Goal: Task Accomplishment & Management: Manage account settings

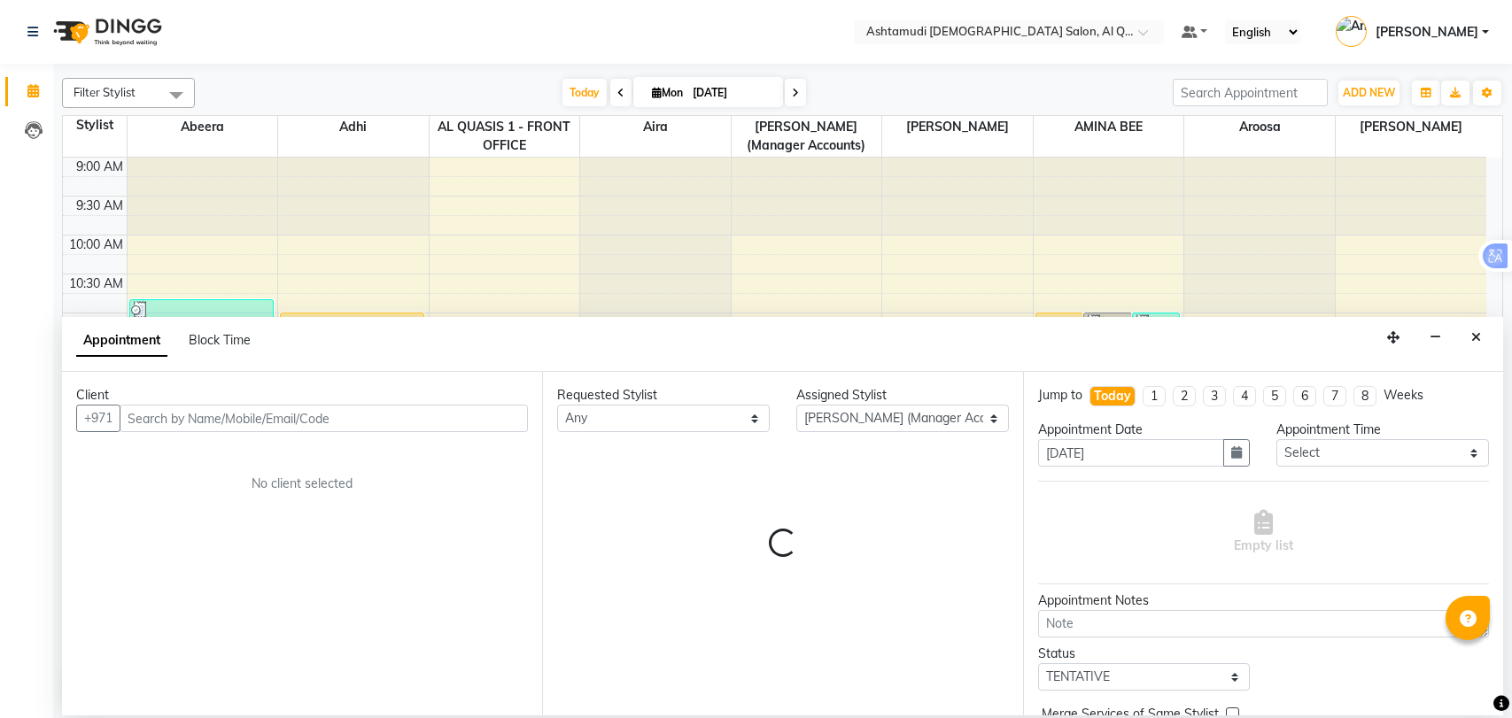
select select "68521"
select select "tentative"
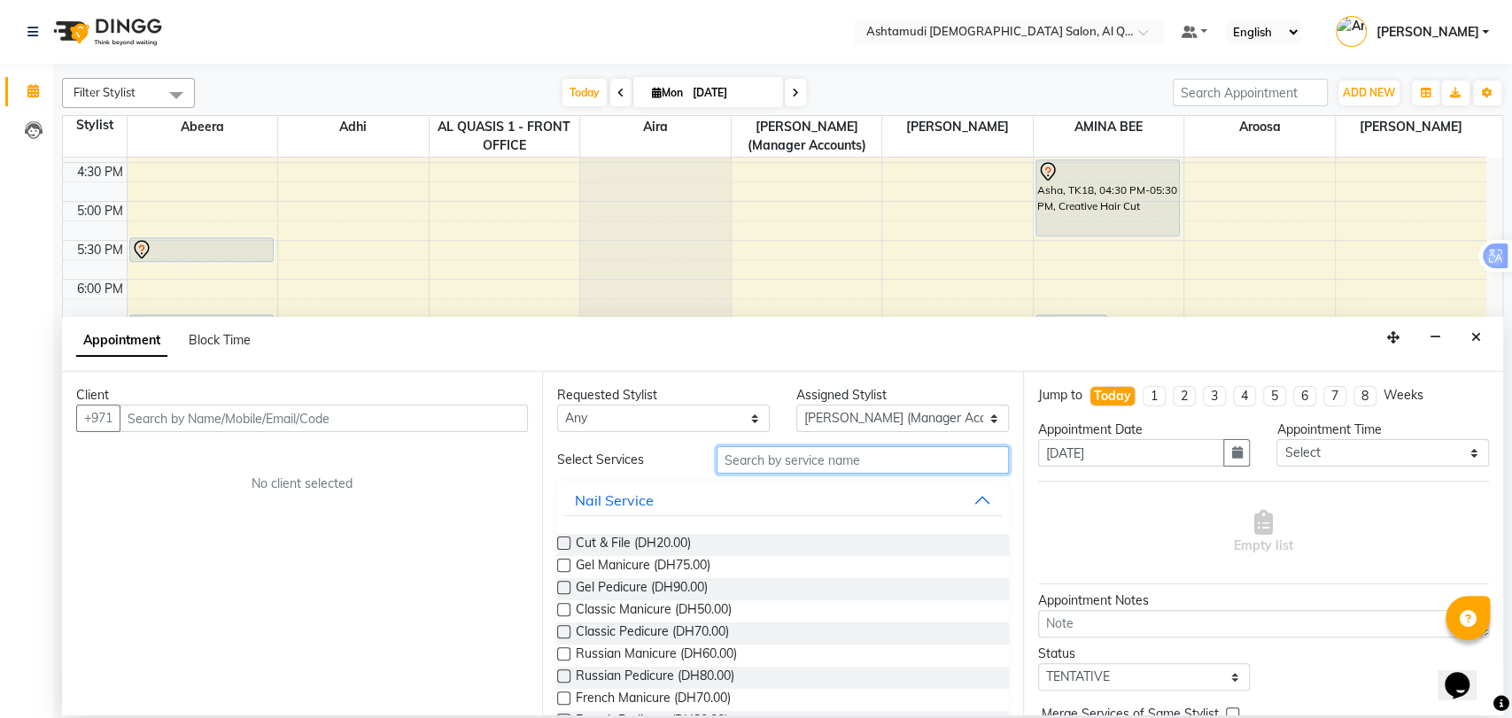
click at [857, 459] on input "text" at bounding box center [863, 459] width 292 height 27
type input "m"
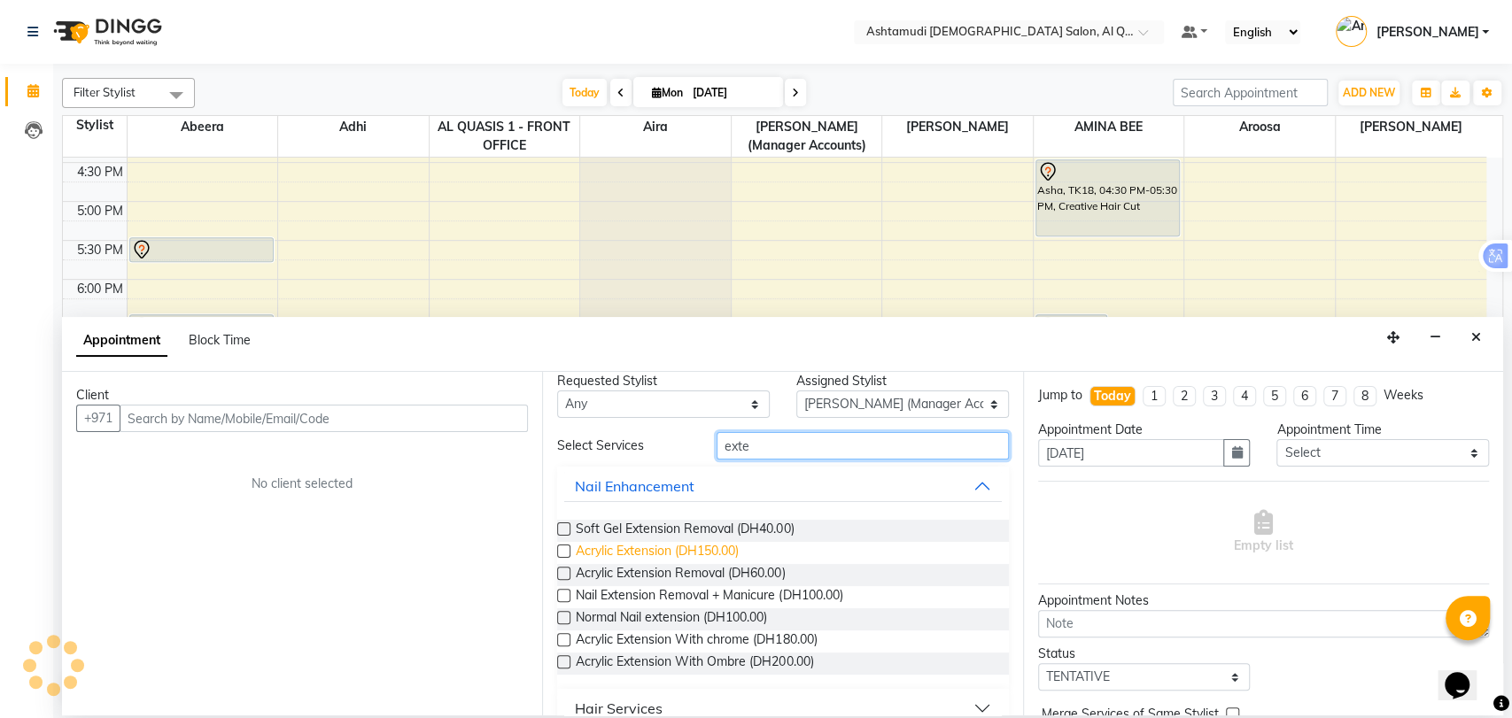
scroll to position [0, 0]
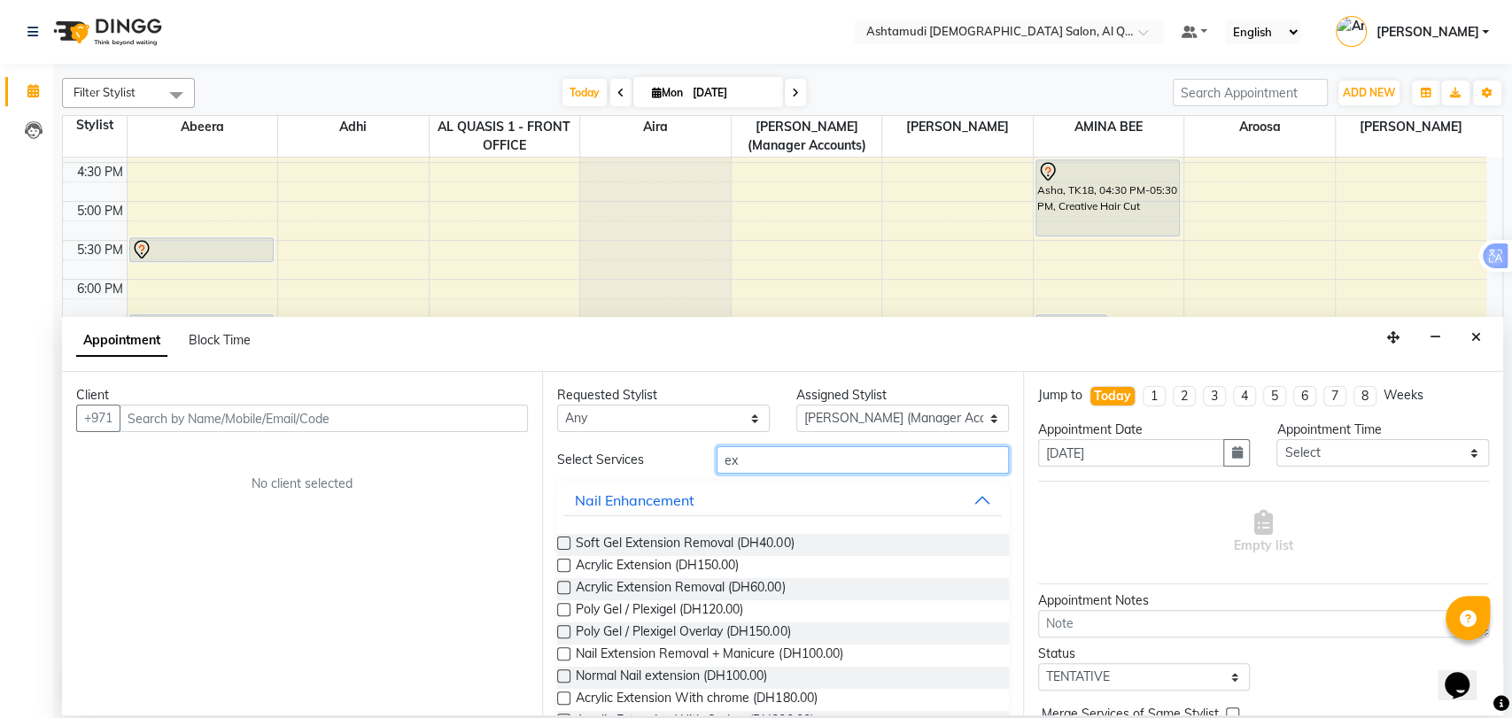
type input "e"
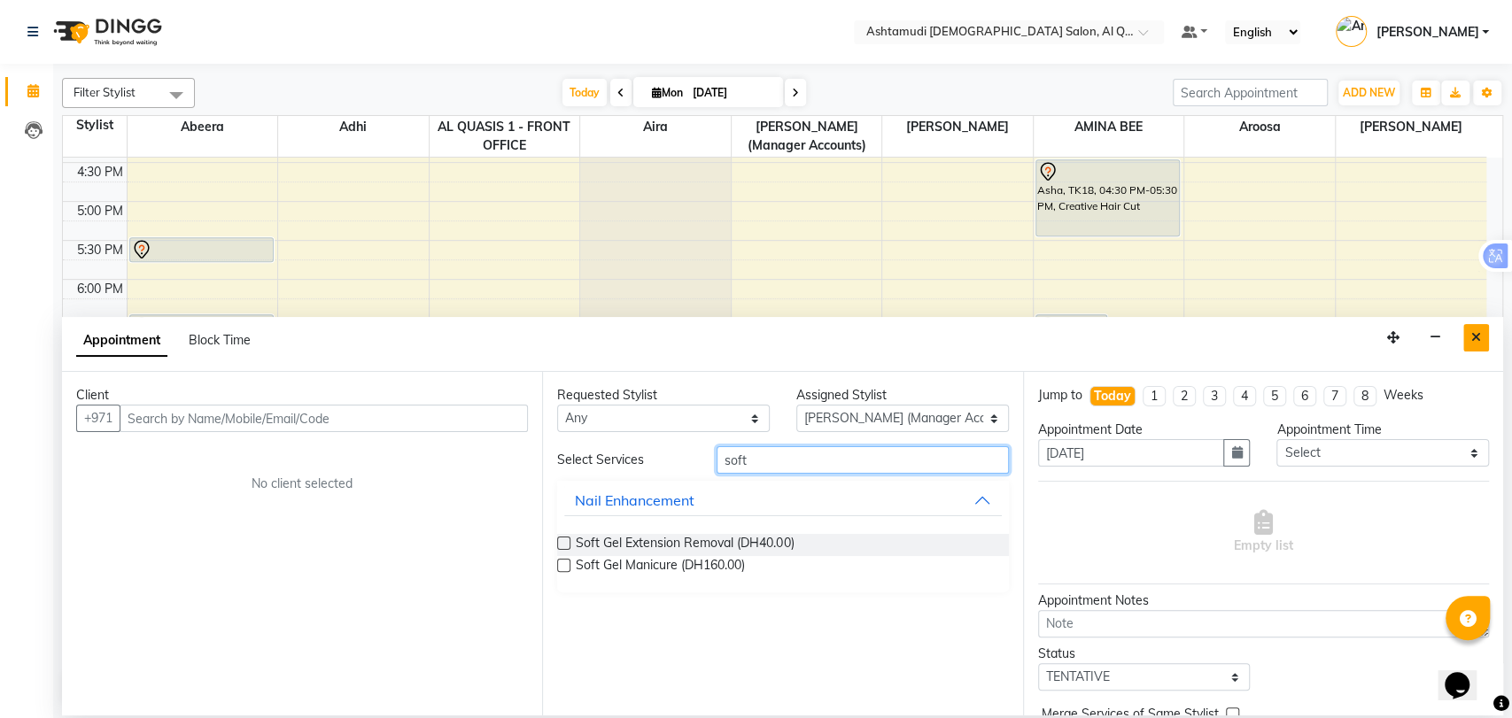
type input "soft"
click at [1471, 335] on icon "Close" at bounding box center [1476, 337] width 10 height 12
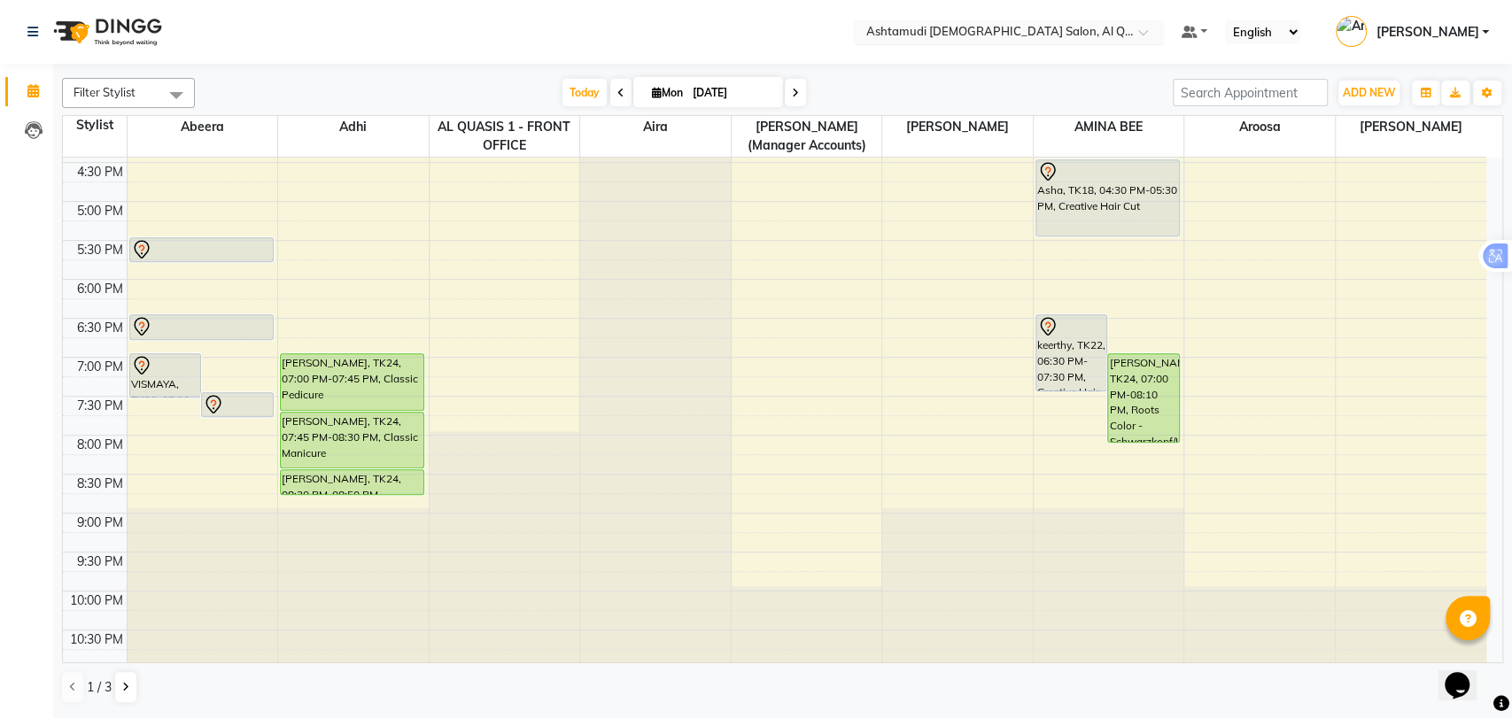
click at [995, 29] on input "text" at bounding box center [991, 34] width 257 height 18
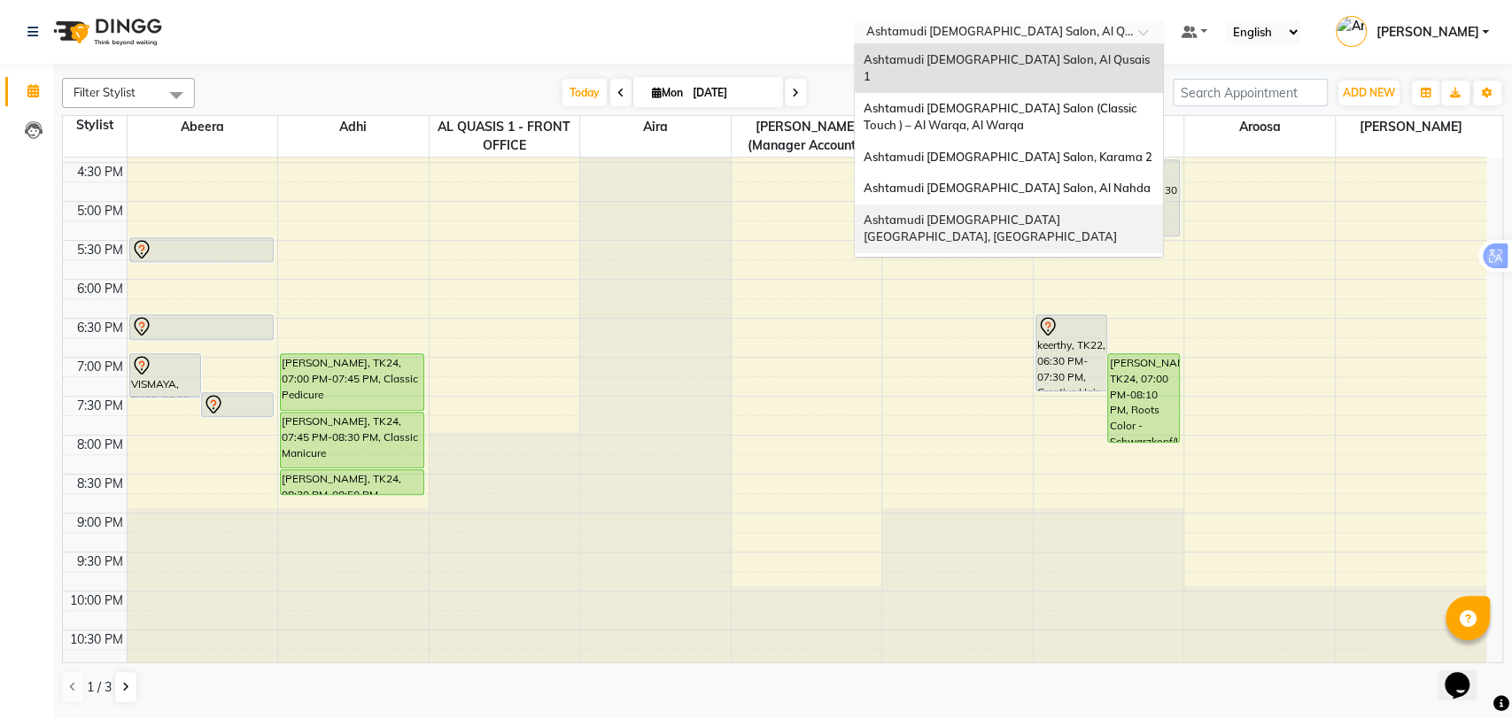
click at [1055, 211] on div "Ashtamudi [DEMOGRAPHIC_DATA] [GEOGRAPHIC_DATA], [GEOGRAPHIC_DATA]" at bounding box center [1009, 229] width 308 height 49
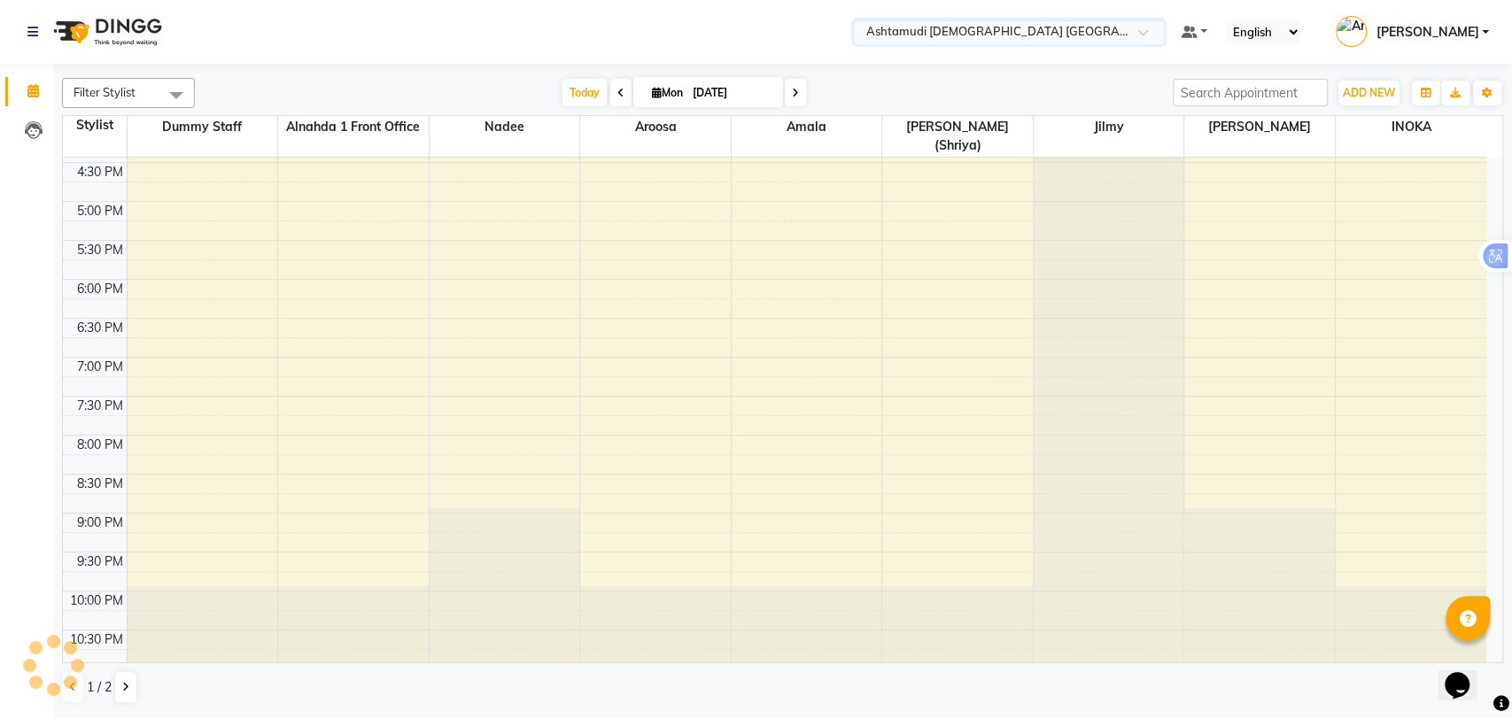
scroll to position [560, 0]
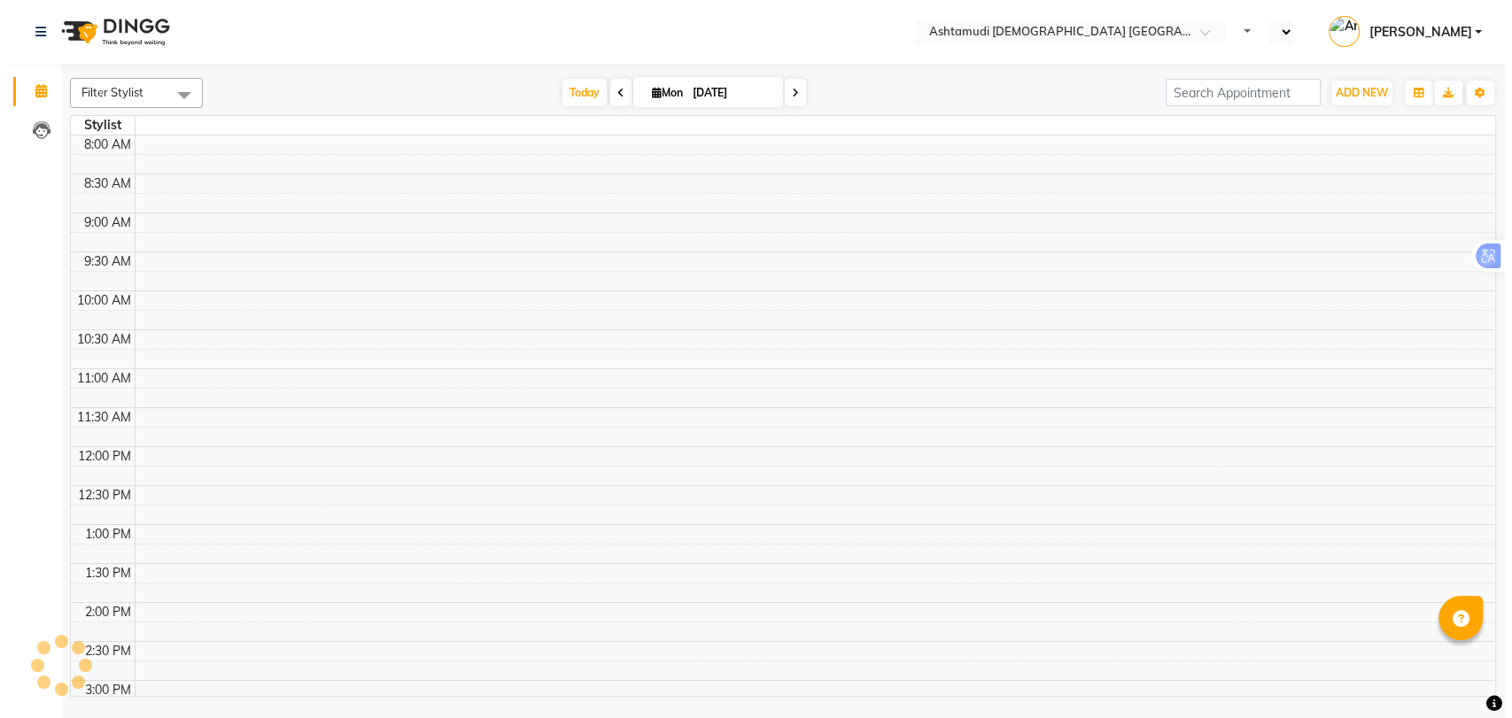
scroll to position [368, 0]
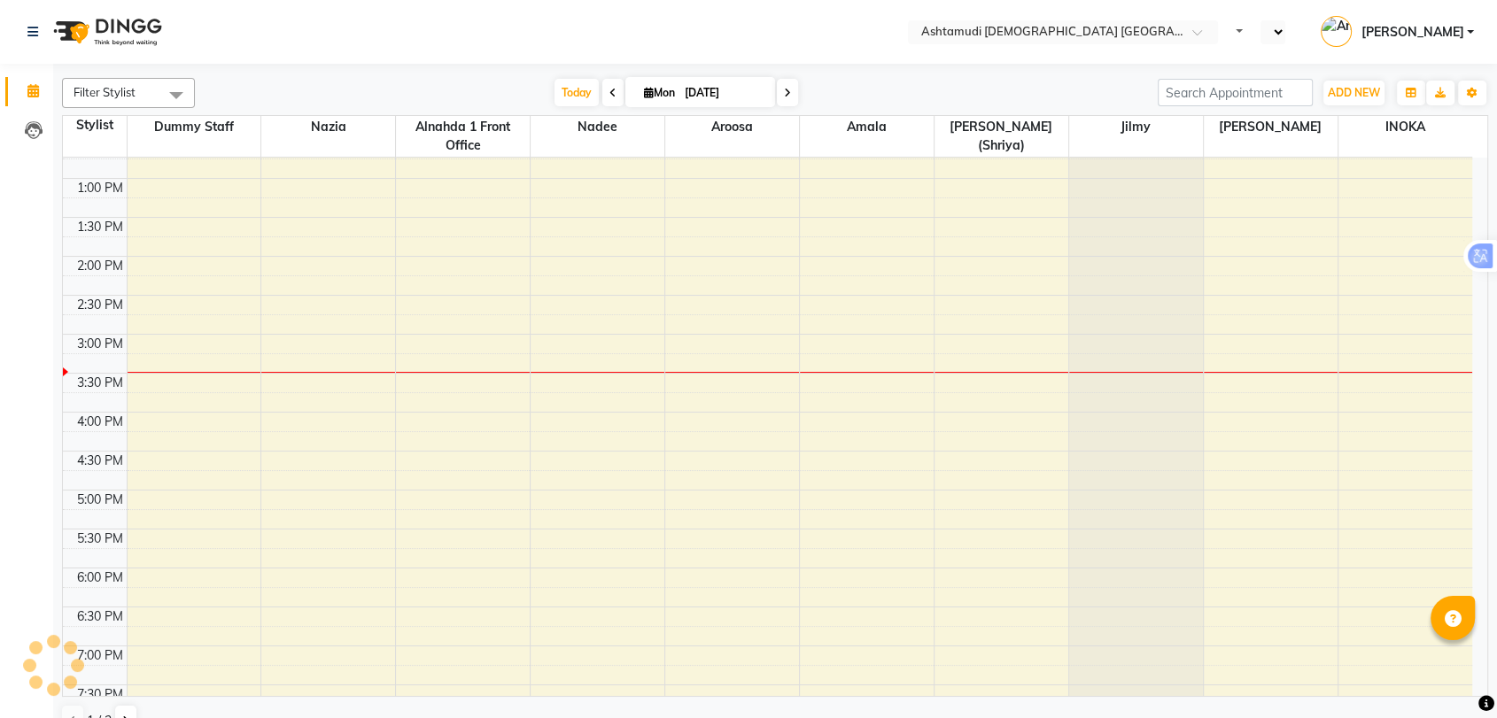
select select "en"
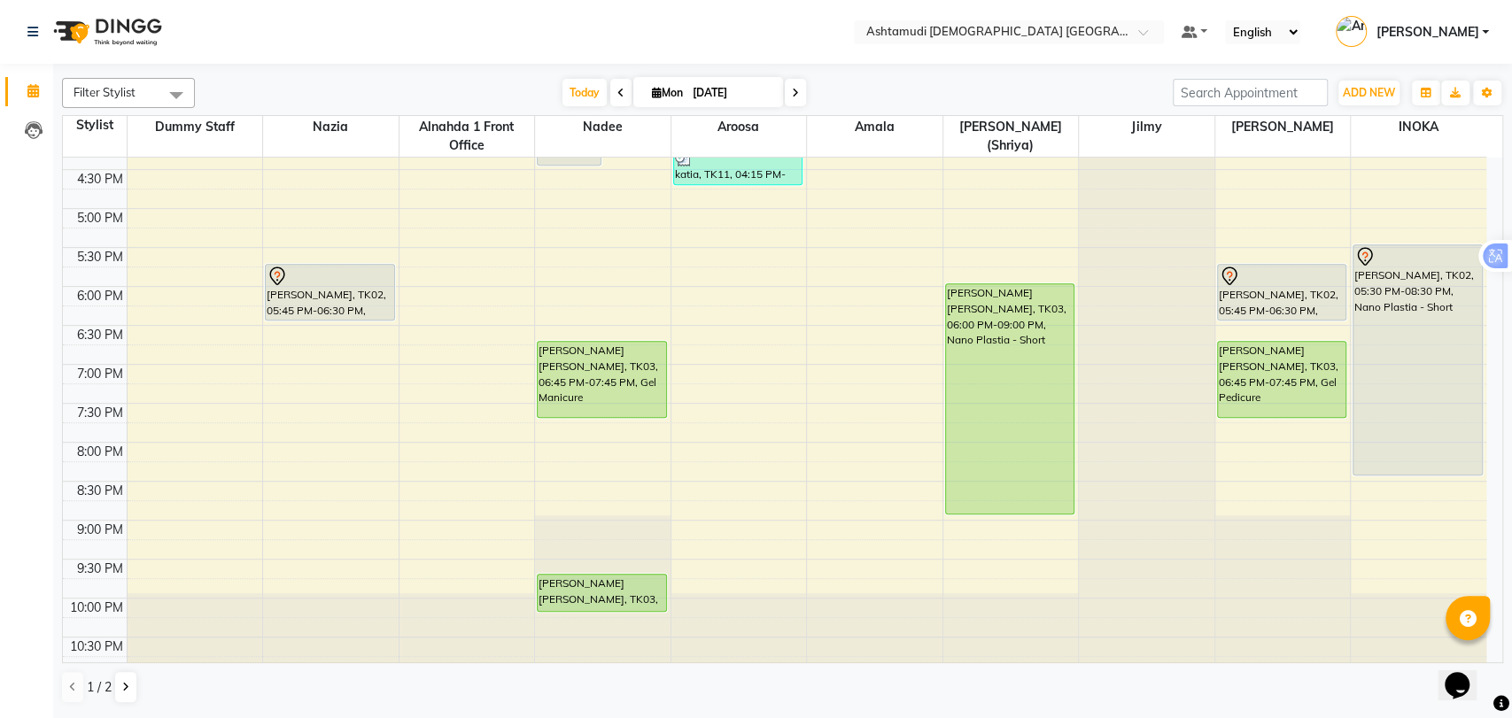
scroll to position [579, 0]
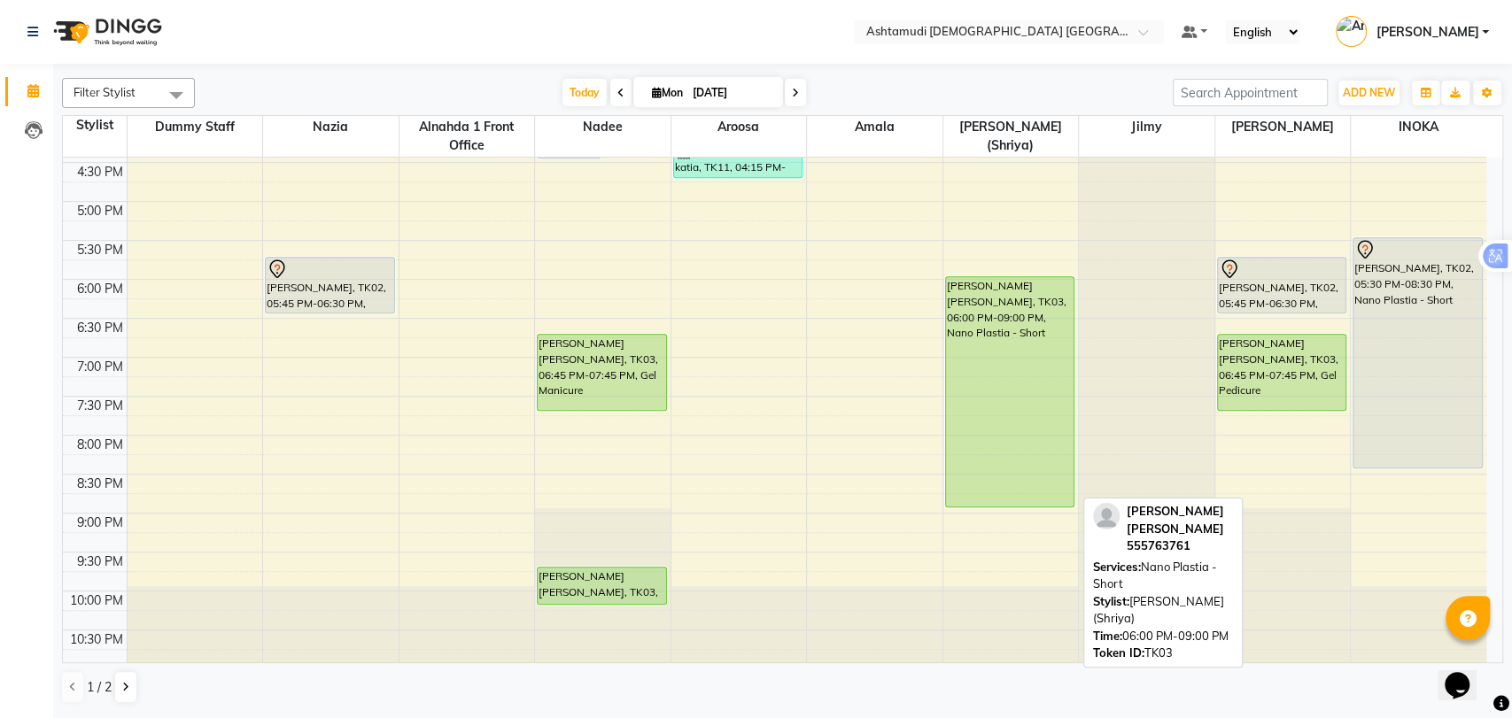
click at [999, 356] on div "[PERSON_NAME] [PERSON_NAME], TK03, 06:00 PM-09:00 PM, Nano Plastia - Short" at bounding box center [1010, 391] width 128 height 229
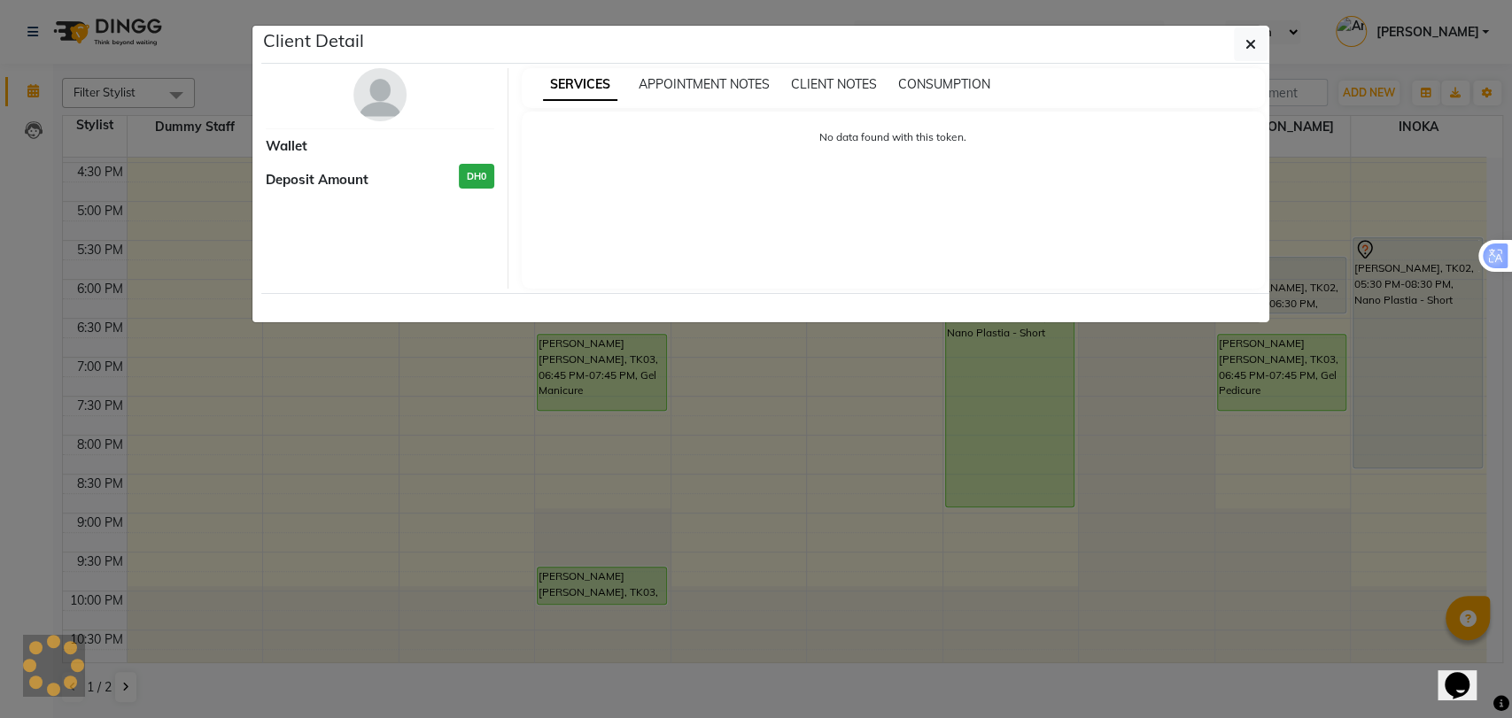
select select "5"
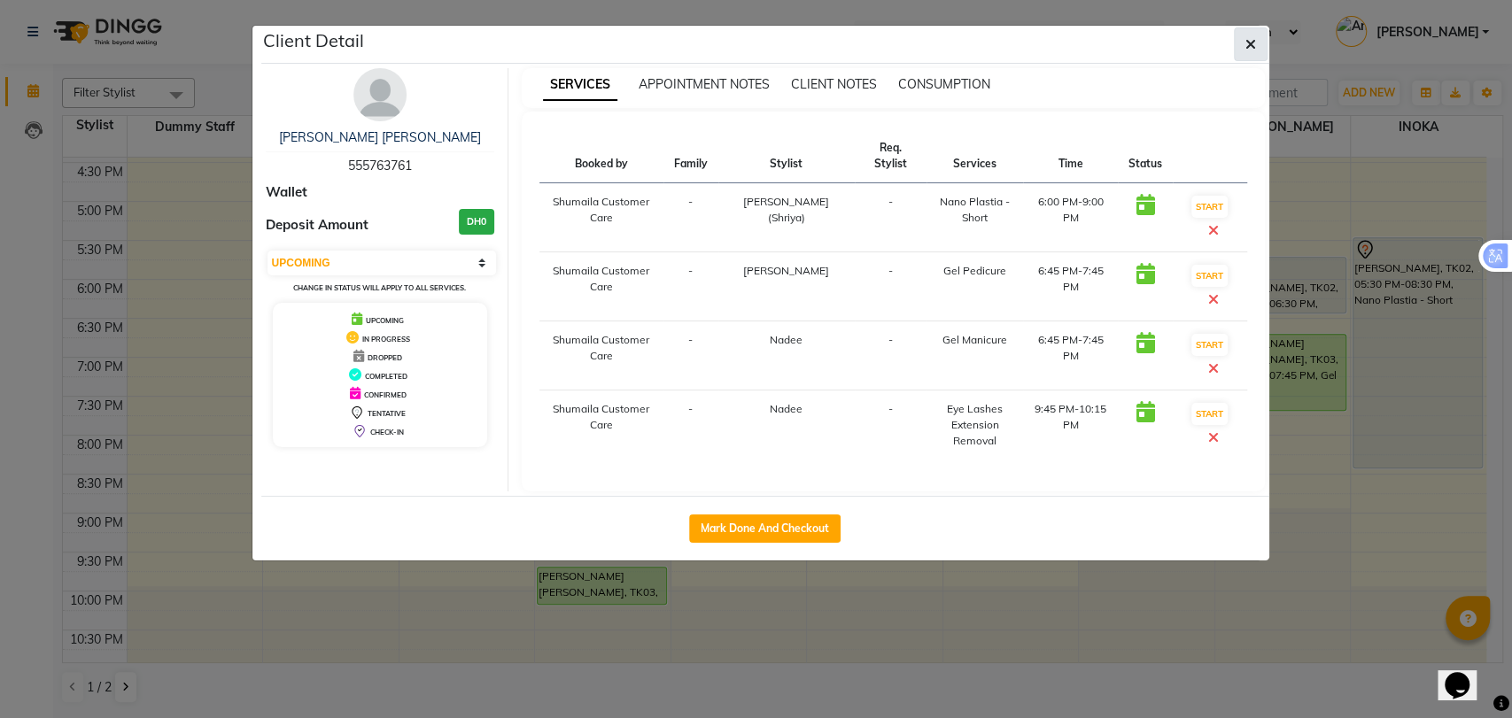
click at [1246, 41] on icon "button" at bounding box center [1250, 44] width 11 height 14
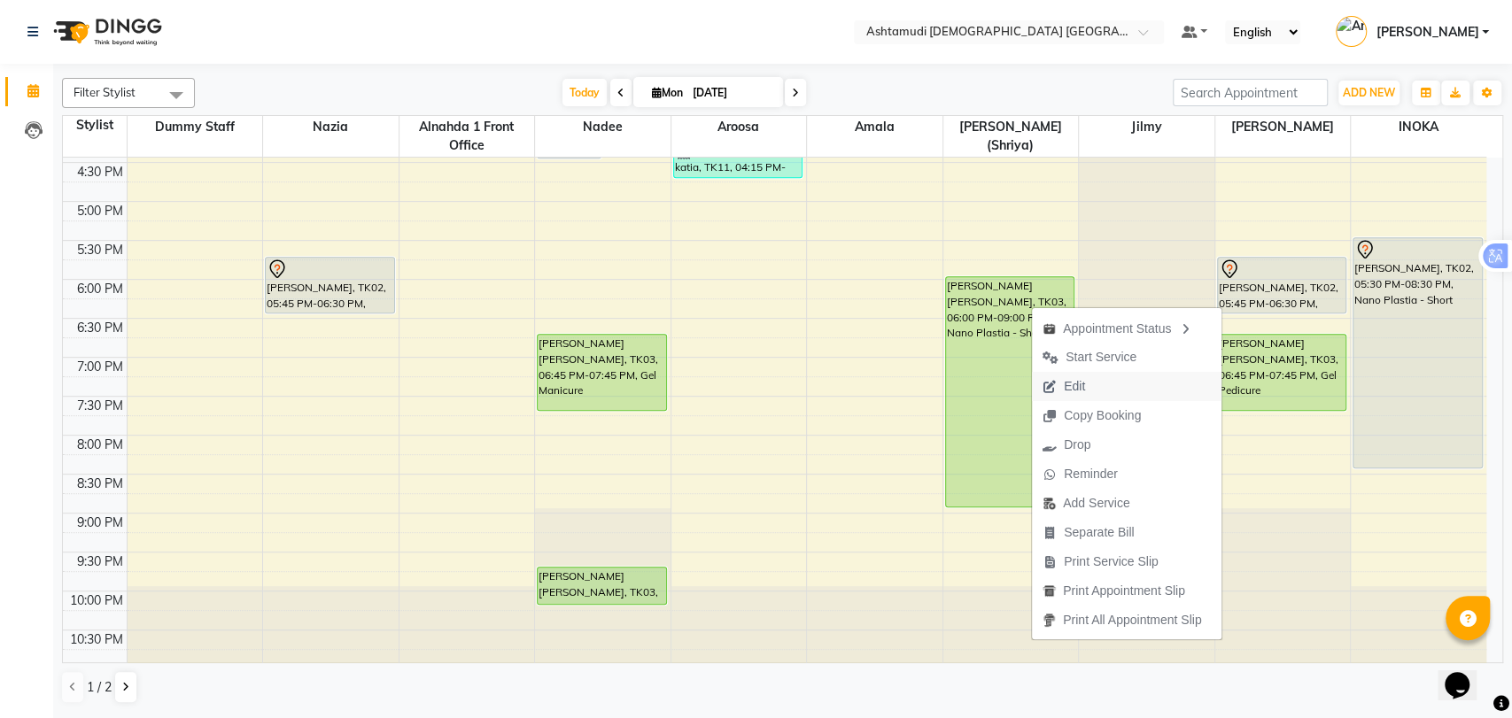
click at [1099, 385] on button "Edit" at bounding box center [1127, 386] width 190 height 29
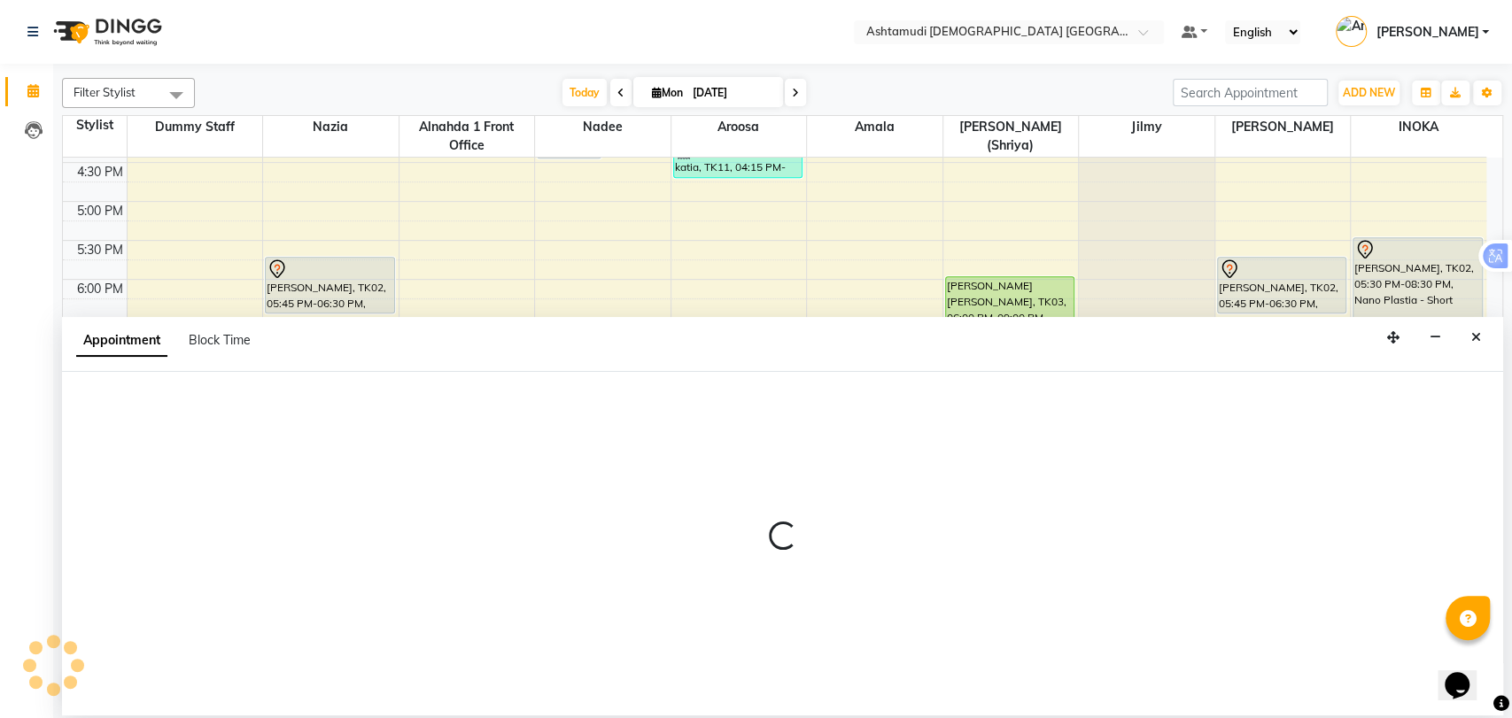
select select "tentative"
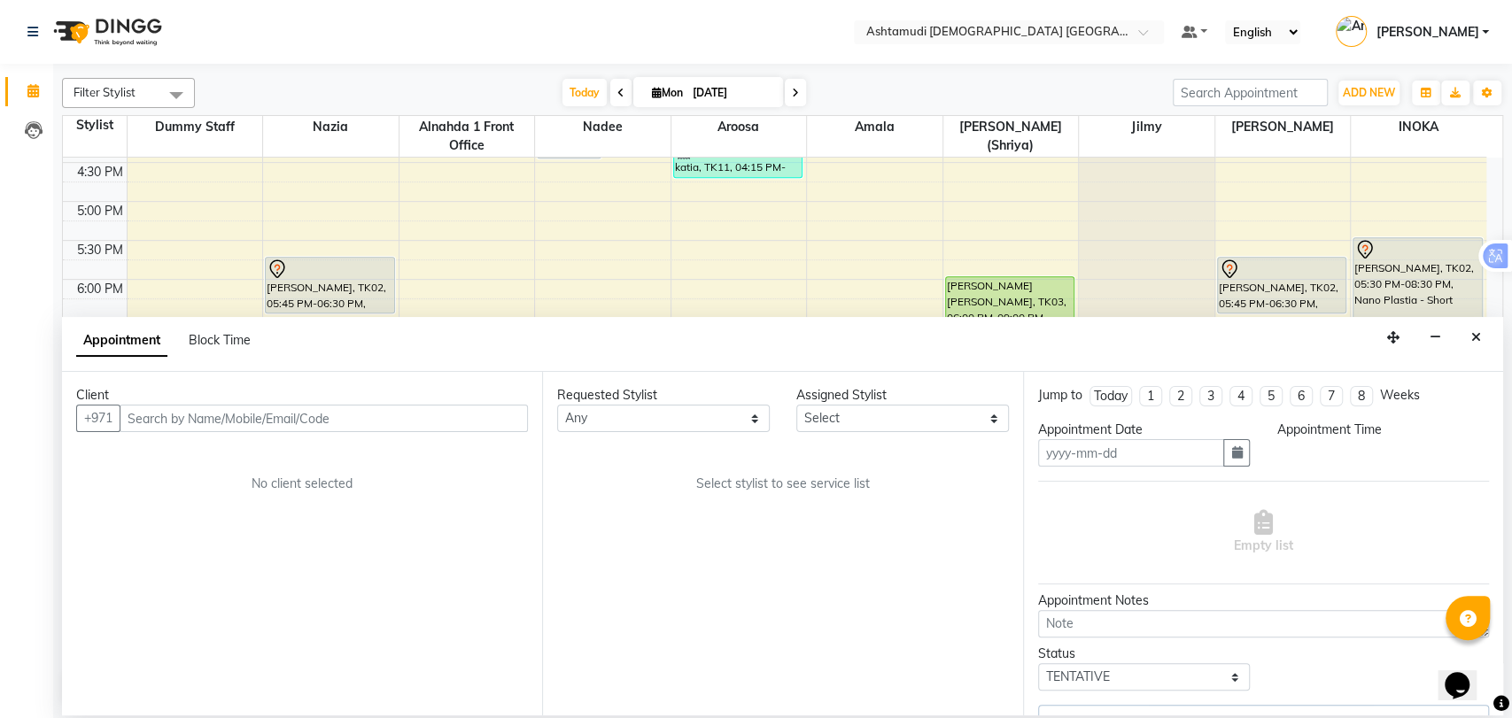
type input "[DATE]"
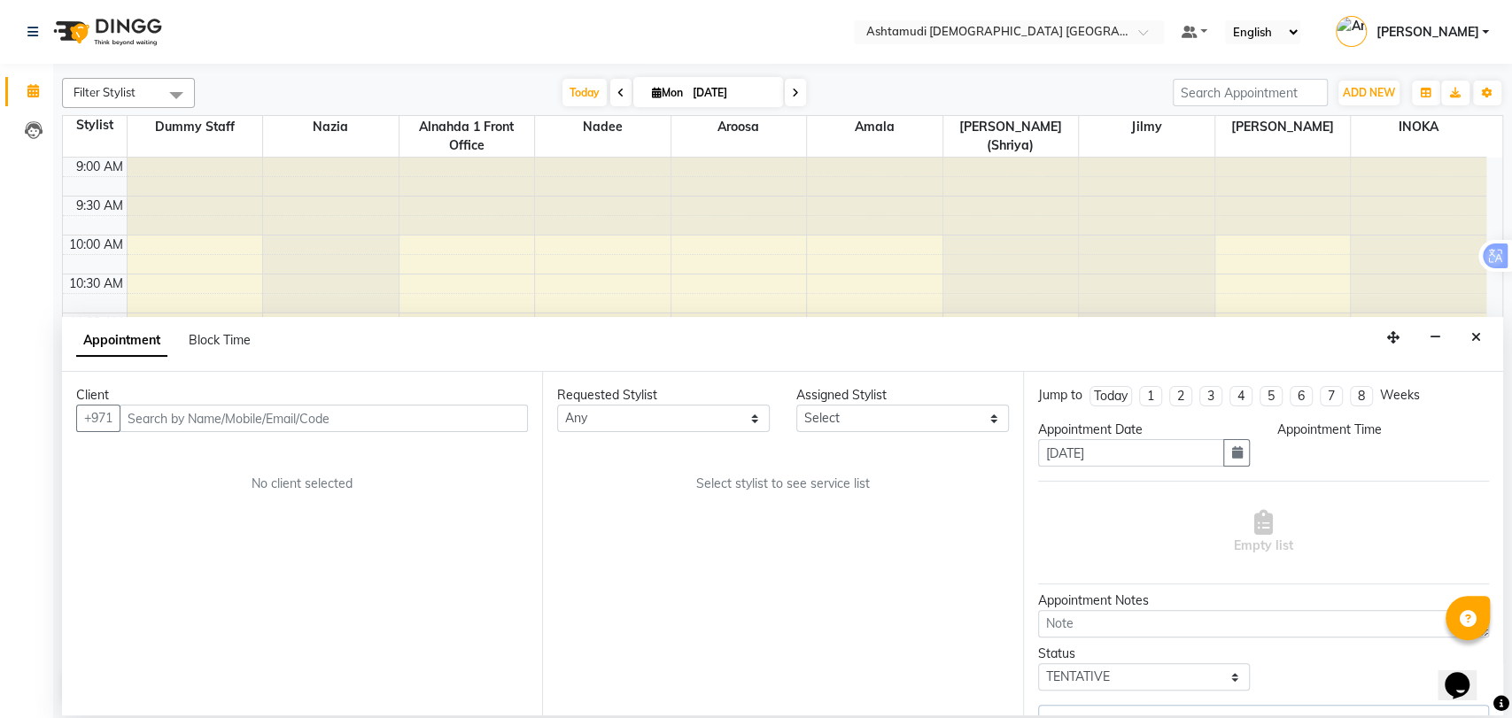
select select "upcoming"
select select "1080"
select select "62799"
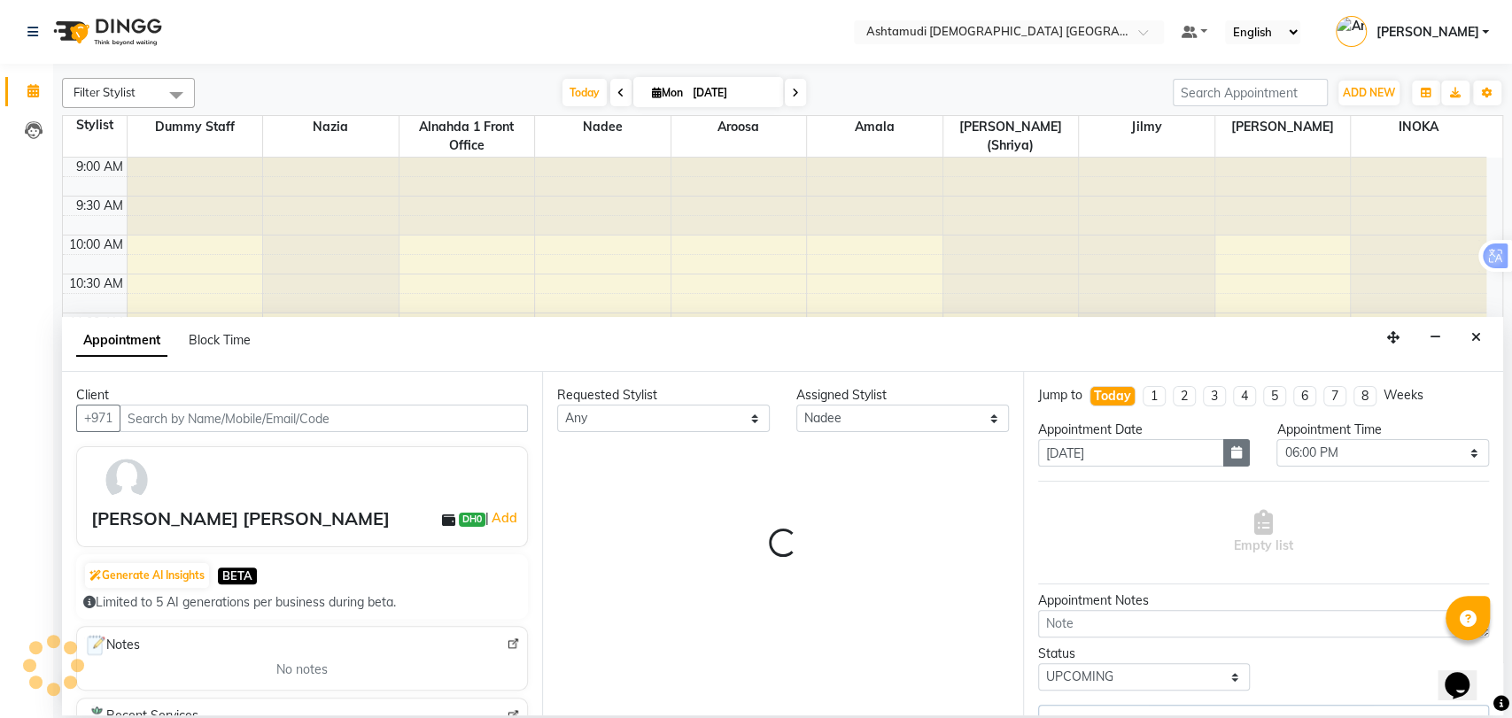
scroll to position [466, 0]
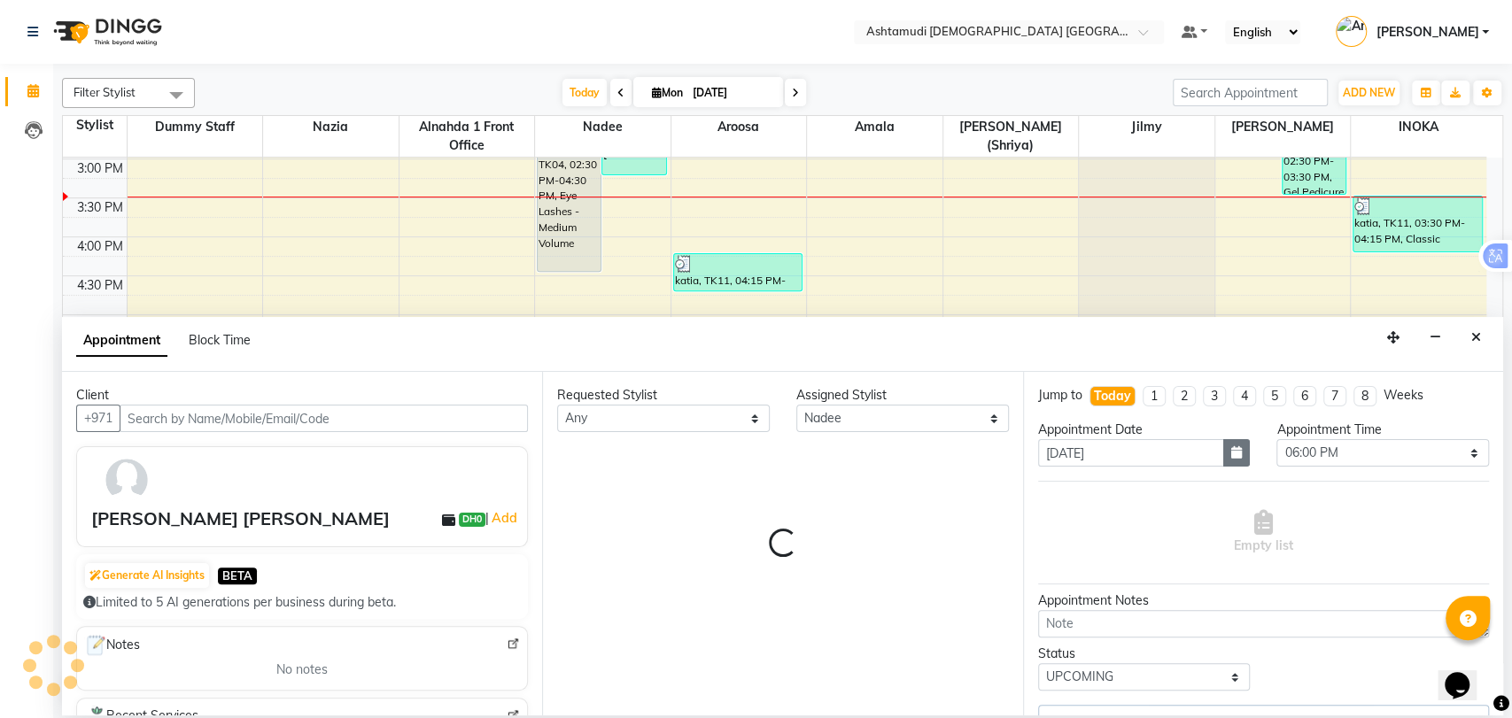
click at [1231, 448] on icon "button" at bounding box center [1236, 452] width 11 height 12
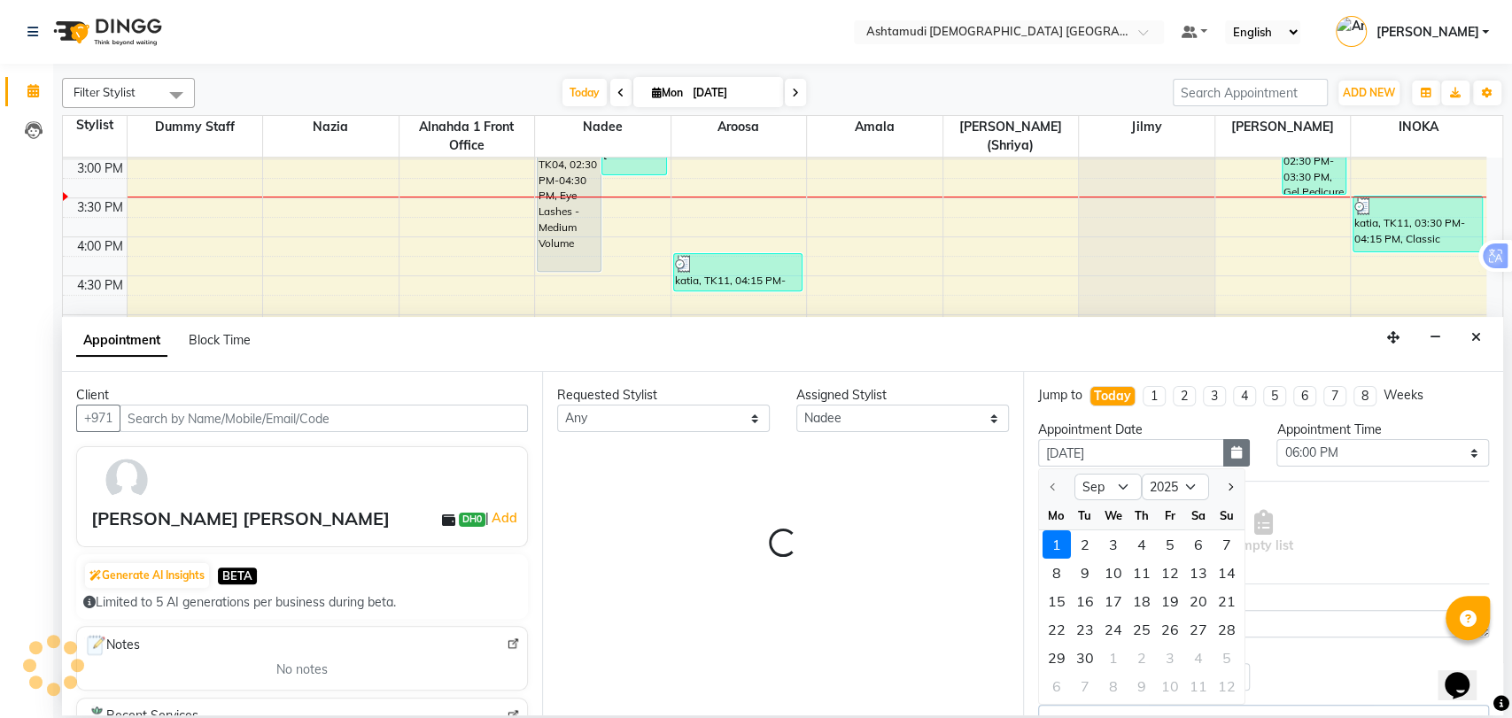
select select "3626"
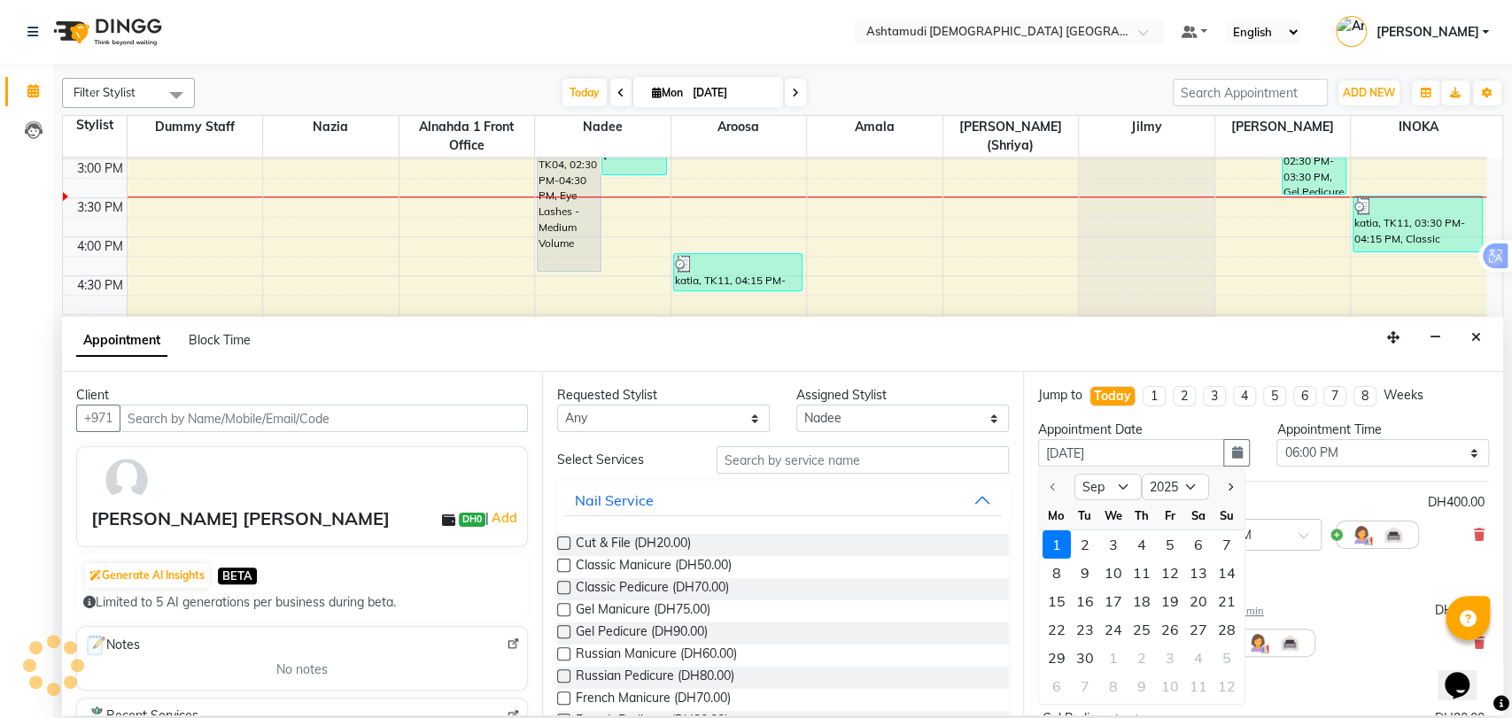
select select "3626"
click at [1089, 543] on div "2" at bounding box center [1085, 545] width 28 height 28
type input "02-09-2025"
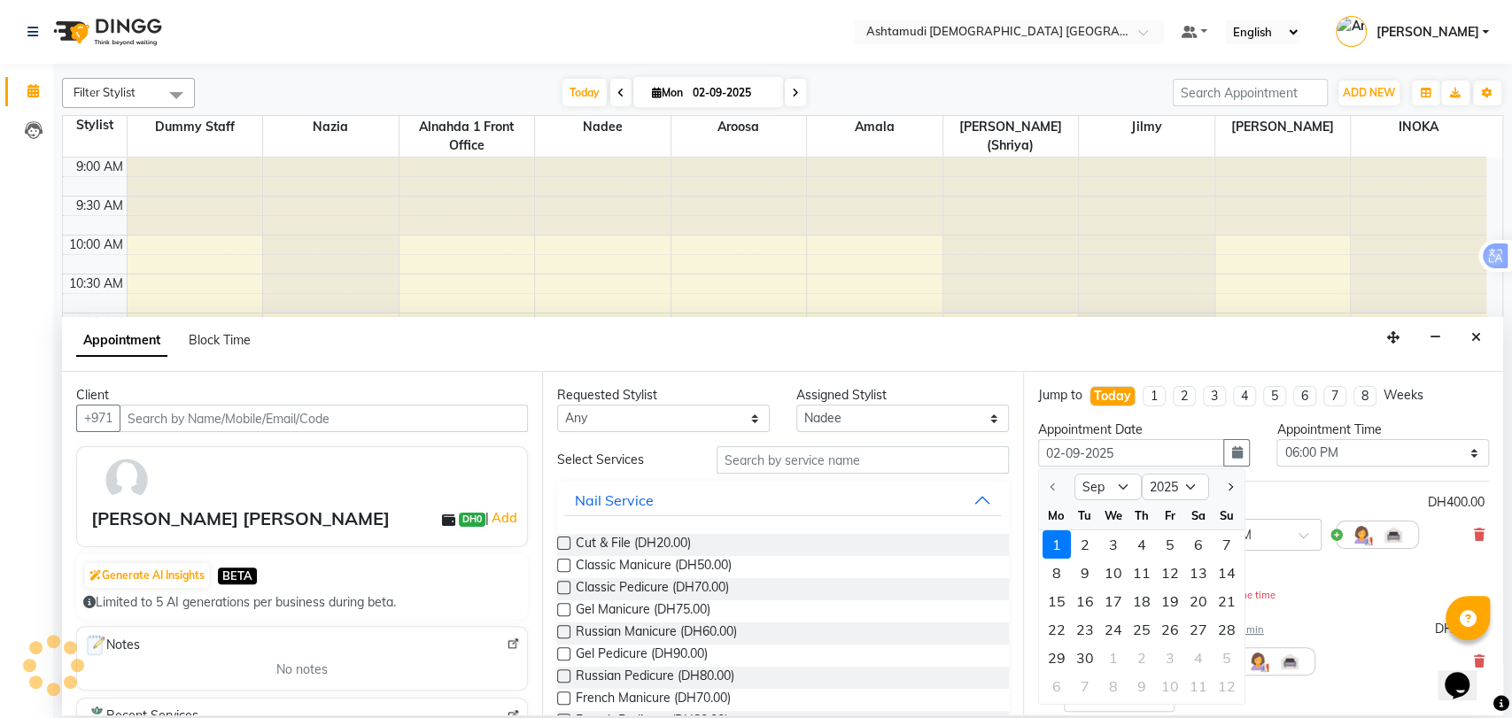
select select "1080"
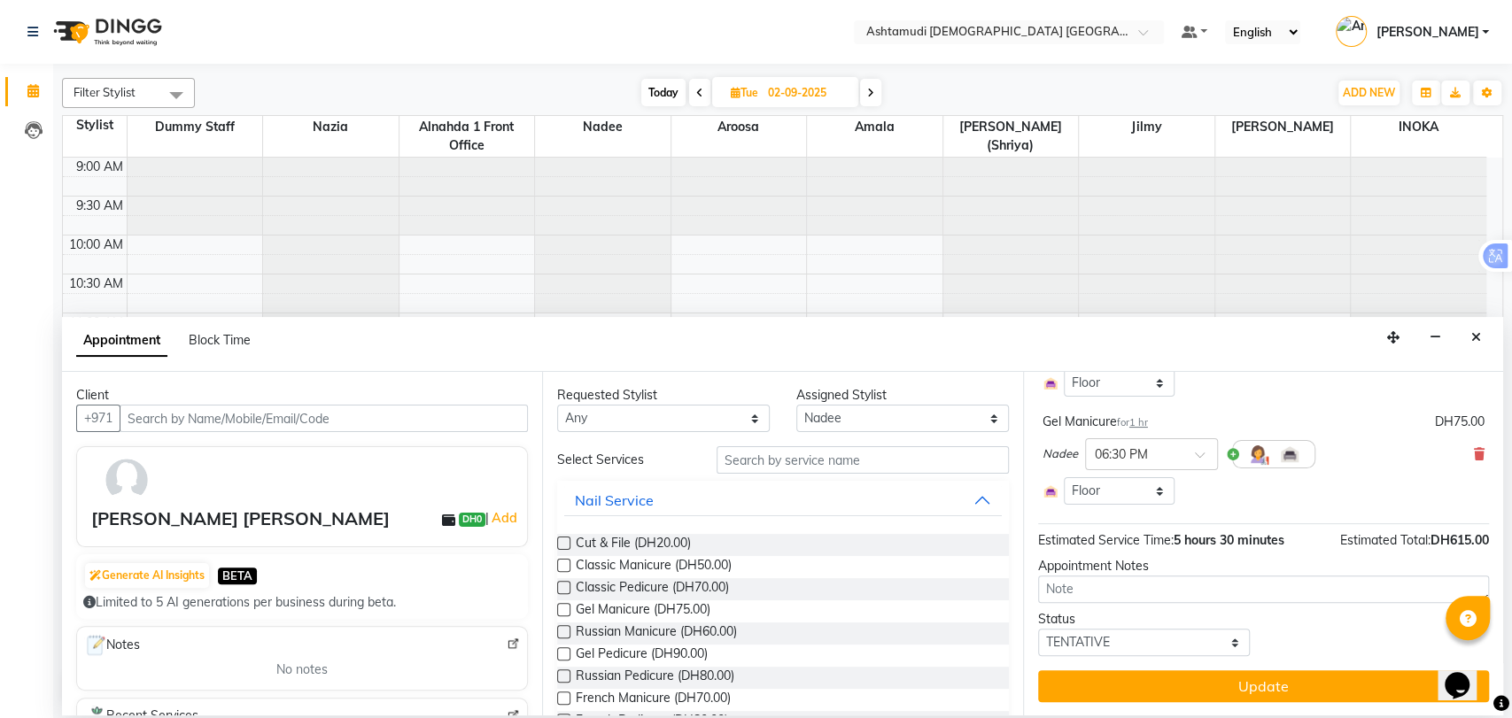
scroll to position [466, 0]
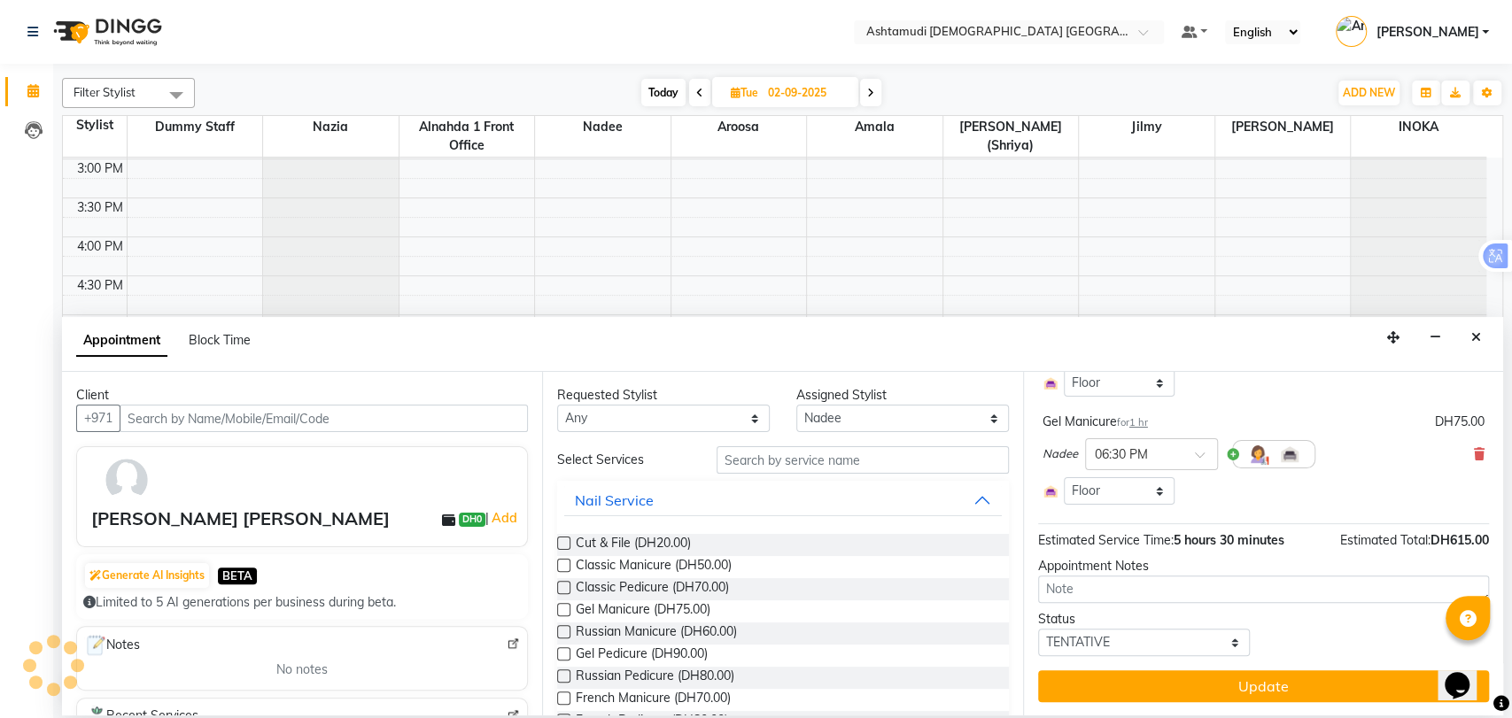
click at [1070, 682] on button "Update" at bounding box center [1263, 686] width 451 height 32
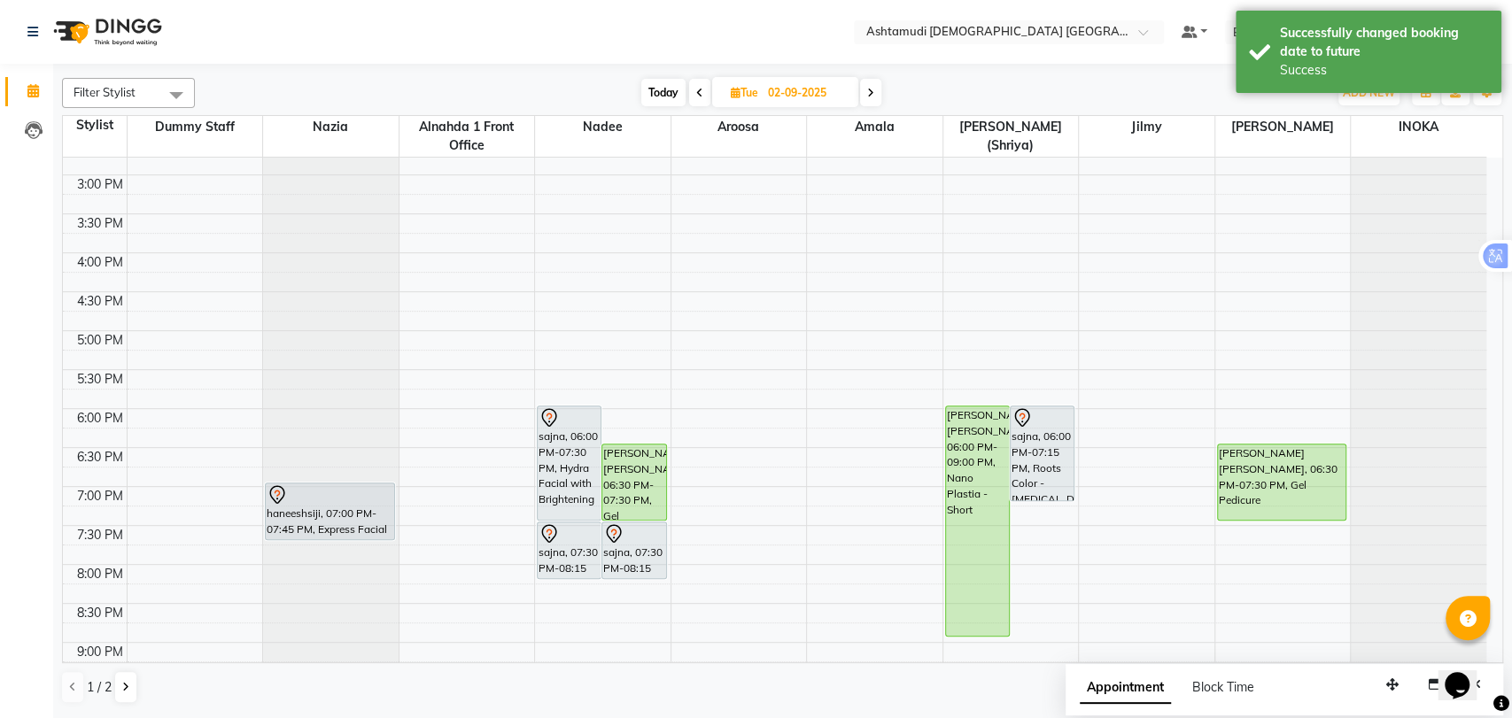
scroll to position [481, 0]
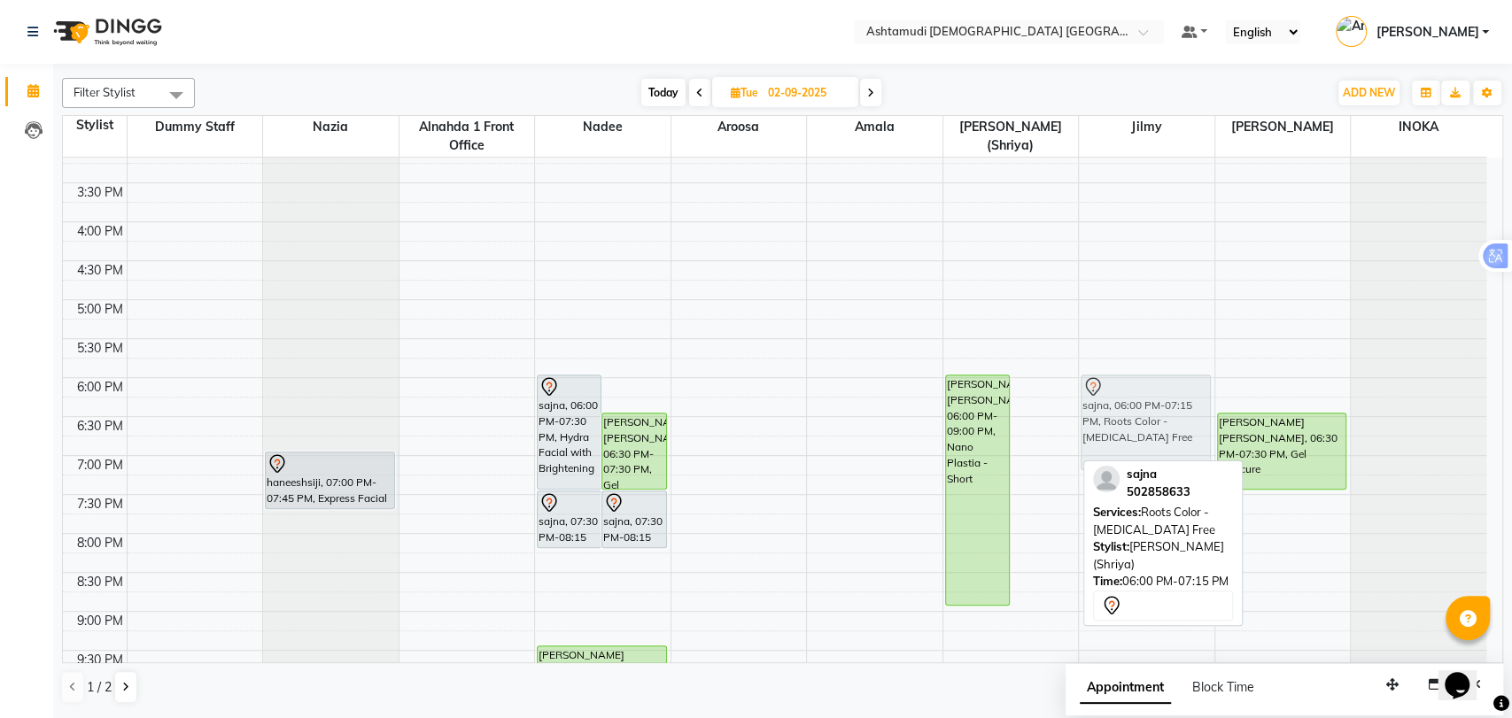
drag, startPoint x: 1038, startPoint y: 406, endPoint x: 1089, endPoint y: 399, distance: 51.9
click at [1089, 399] on tr "haneeshsiji, 07:00 PM-07:45 PM, Express Facial sajna, 06:00 PM-07:30 PM, Hydra …" at bounding box center [774, 222] width 1423 height 1090
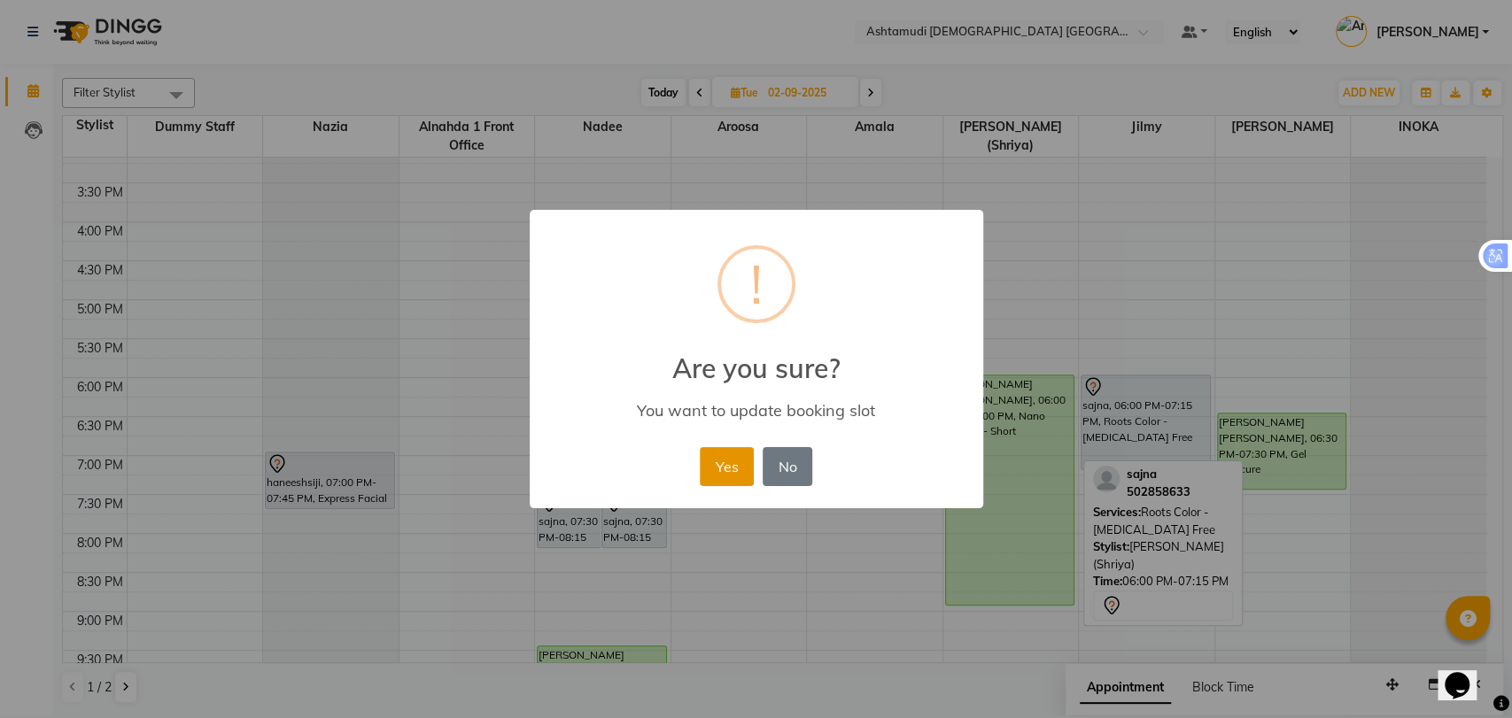
click at [723, 465] on button "Yes" at bounding box center [727, 466] width 54 height 39
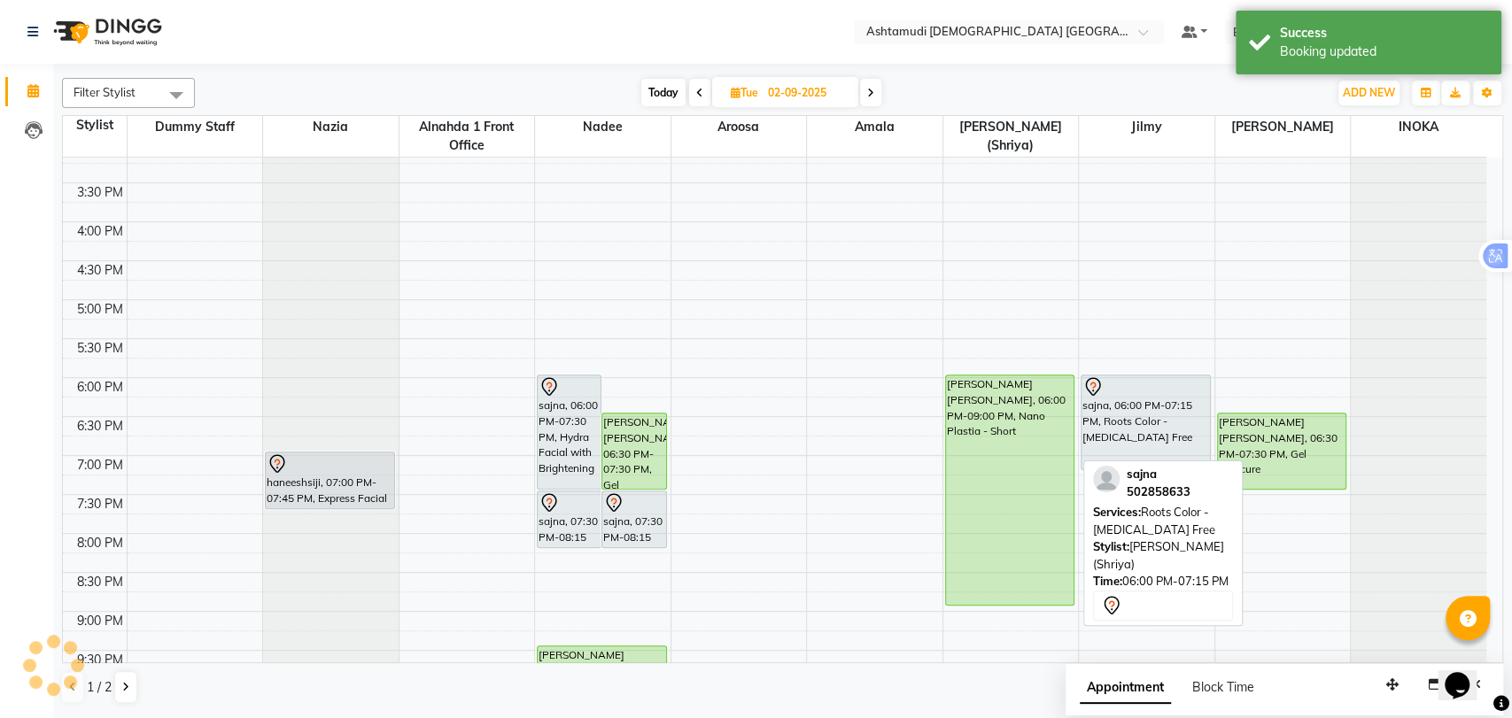
click at [696, 88] on icon at bounding box center [699, 93] width 7 height 11
type input "[DATE]"
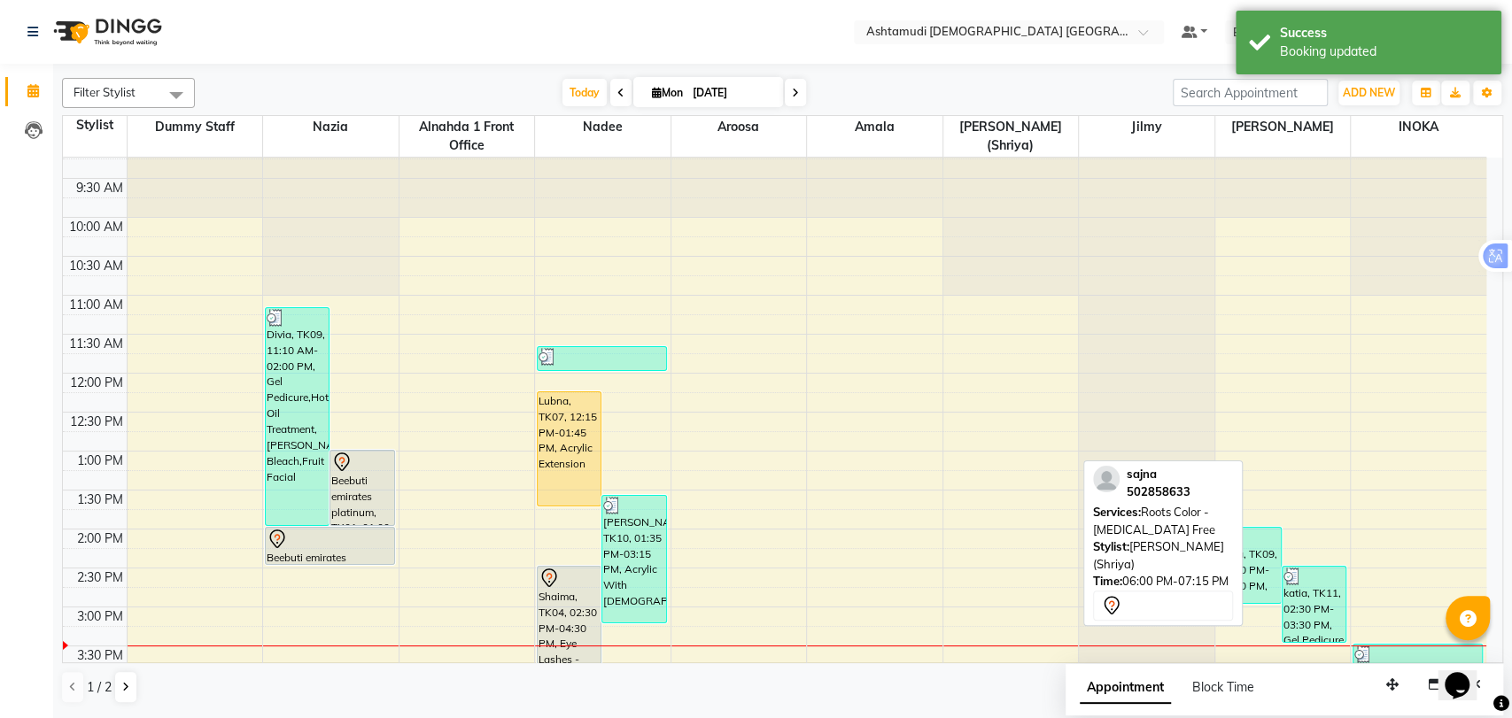
scroll to position [0, 0]
